Goal: Check status

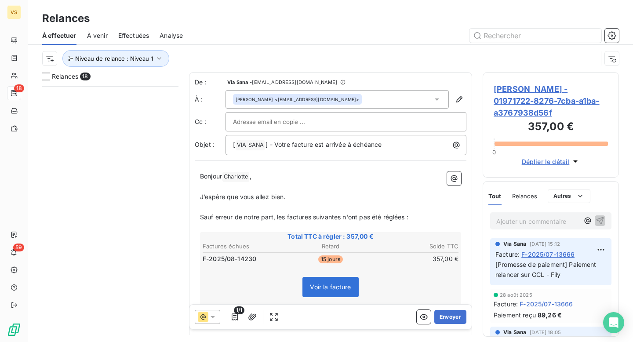
scroll to position [256, 136]
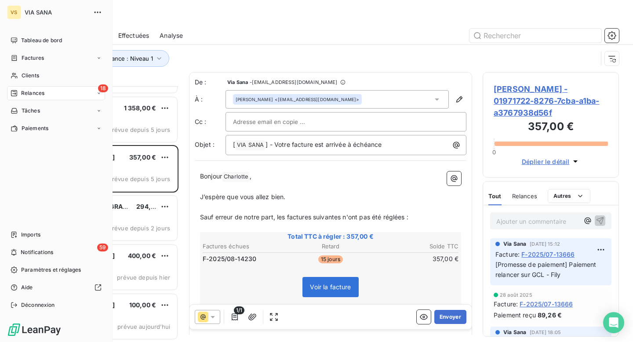
click at [58, 94] on div "18 Relances" at bounding box center [56, 93] width 98 height 14
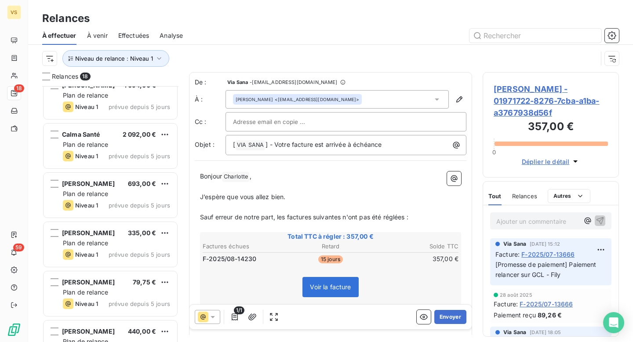
scroll to position [0, 0]
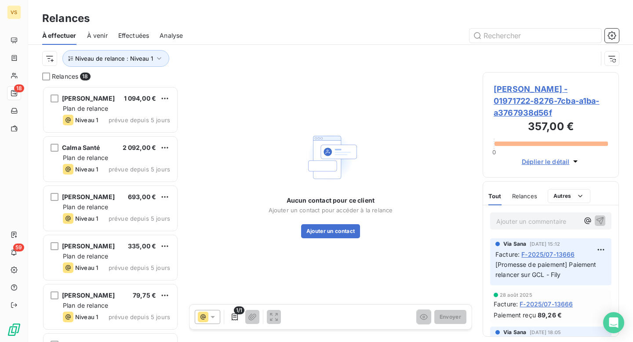
scroll to position [256, 136]
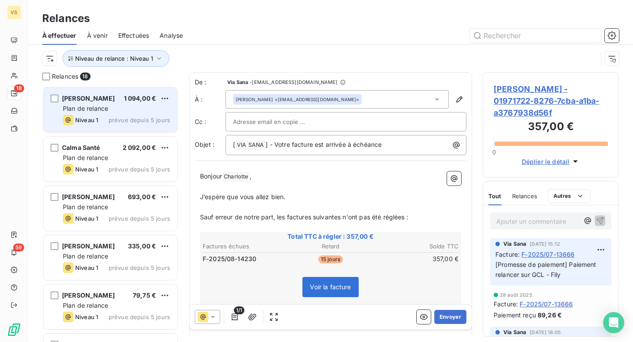
click at [128, 116] on span "prévue depuis 5 jours" at bounding box center [140, 119] width 62 height 7
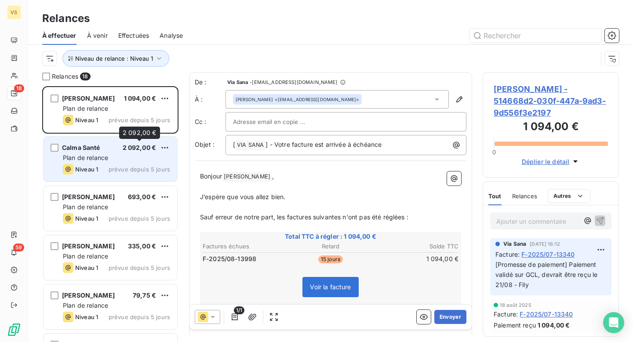
click at [134, 150] on span "2 092,00 €" at bounding box center [140, 147] width 34 height 7
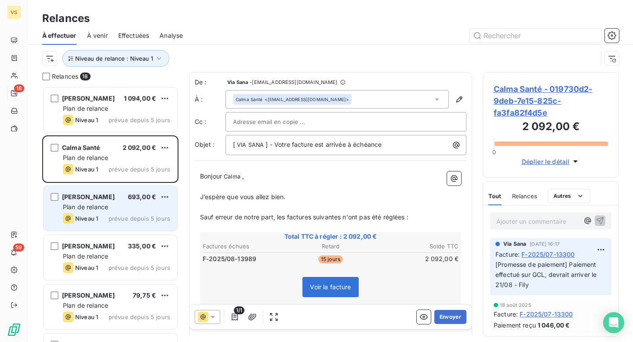
click at [138, 208] on div "Plan de relance" at bounding box center [116, 207] width 107 height 9
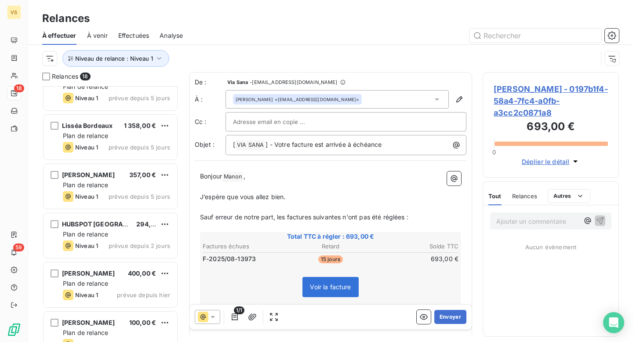
scroll to position [631, 0]
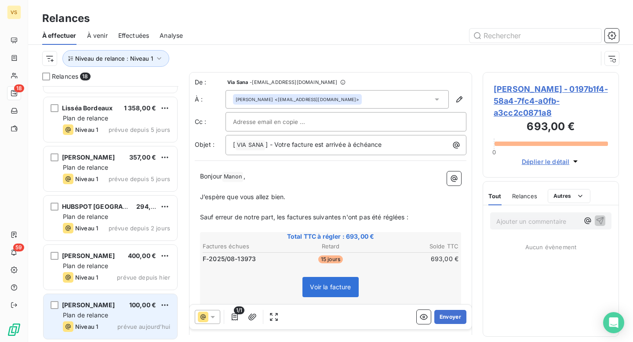
click at [121, 306] on div "[PERSON_NAME] 100,00 €" at bounding box center [116, 305] width 107 height 8
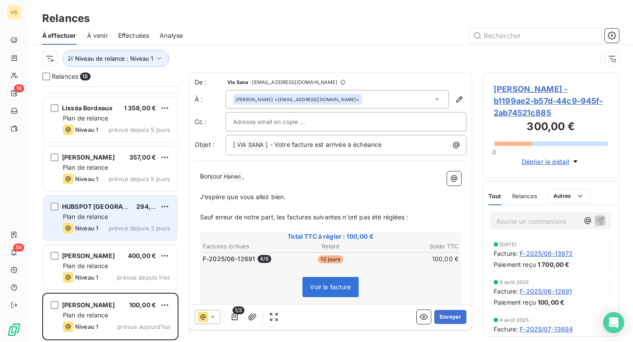
click at [130, 224] on div "Niveau 1 prévue depuis 2 jours" at bounding box center [116, 228] width 107 height 11
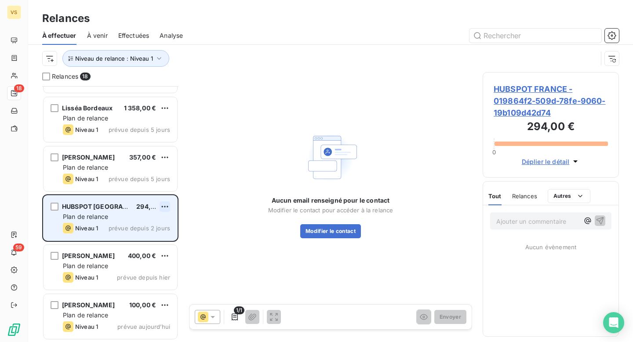
click at [167, 203] on html "VS 18 59 Relances À effectuer À venir Effectuées Analyse Niveau de relance : Ni…" at bounding box center [316, 171] width 633 height 342
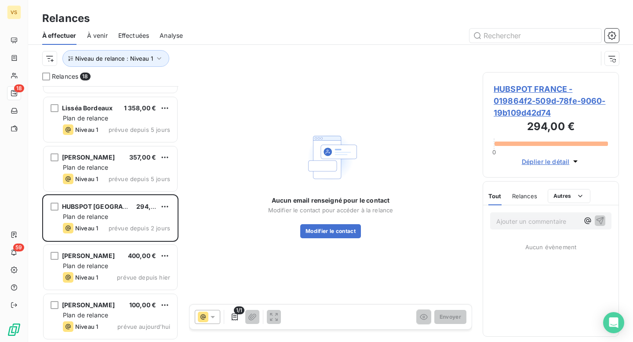
click at [221, 172] on html "VS 18 59 Relances À effectuer À venir Effectuées Analyse Niveau de relance : Ni…" at bounding box center [316, 171] width 633 height 342
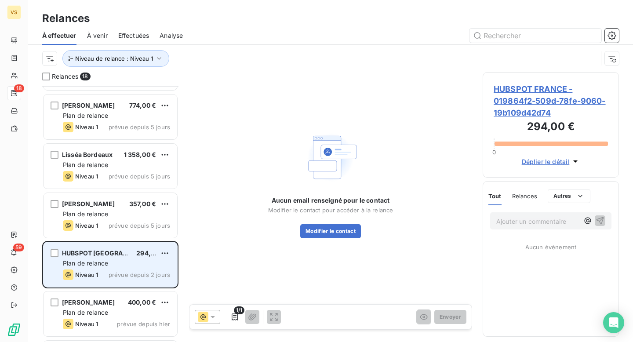
scroll to position [581, 0]
